Goal: Information Seeking & Learning: Learn about a topic

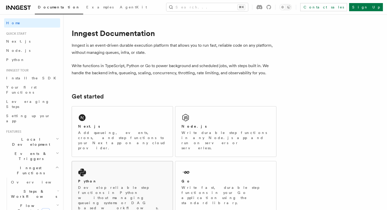
click at [103, 179] on div "Python" at bounding box center [122, 181] width 88 height 5
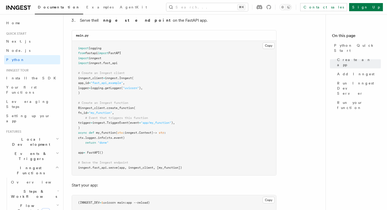
scroll to position [355, 0]
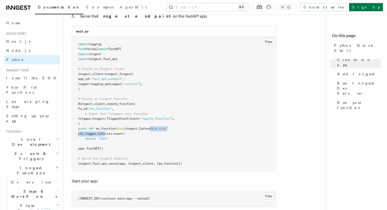
drag, startPoint x: 154, startPoint y: 129, endPoint x: 112, endPoint y: 132, distance: 41.6
click at [112, 132] on pre "import logging from fastapi import FastAPI import inngest import inngest . fast…" at bounding box center [174, 104] width 204 height 135
click at [120, 156] on pre "import logging from fastapi import FastAPI import inngest import inngest . fast…" at bounding box center [174, 104] width 204 height 135
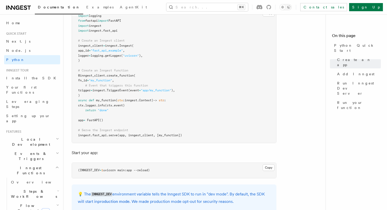
scroll to position [386, 0]
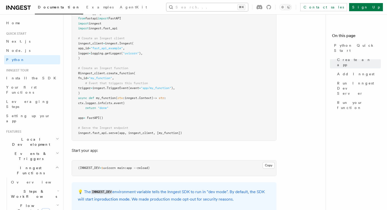
click at [247, 6] on button "Search... ⌘K" at bounding box center [207, 7] width 82 height 8
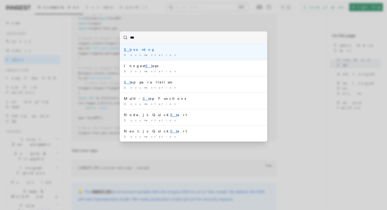
type input "****"
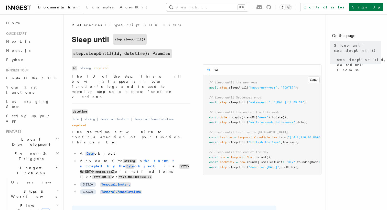
click at [203, 7] on button "Search... ⌘K" at bounding box center [207, 7] width 82 height 8
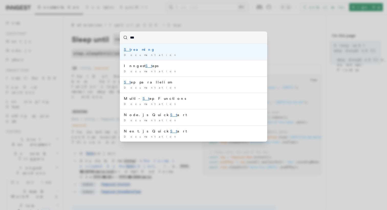
type input "****"
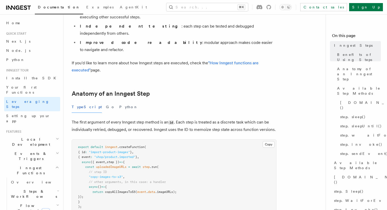
scroll to position [158, 0]
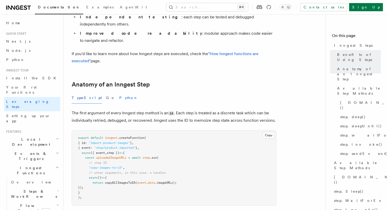
click at [119, 92] on button "Python" at bounding box center [128, 98] width 19 height 12
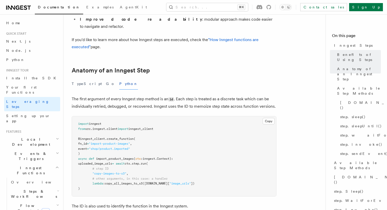
scroll to position [176, 0]
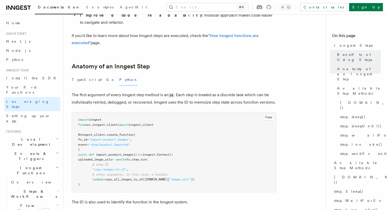
click at [139, 158] on span "step" at bounding box center [135, 160] width 7 height 4
click at [122, 153] on span "import_product_images" at bounding box center [115, 155] width 38 height 4
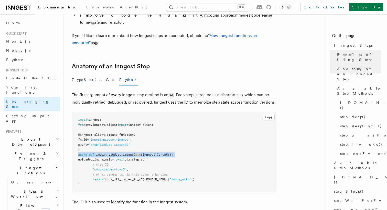
click at [122, 153] on span "import_product_images" at bounding box center [115, 155] width 38 height 4
